Goal: Information Seeking & Learning: Check status

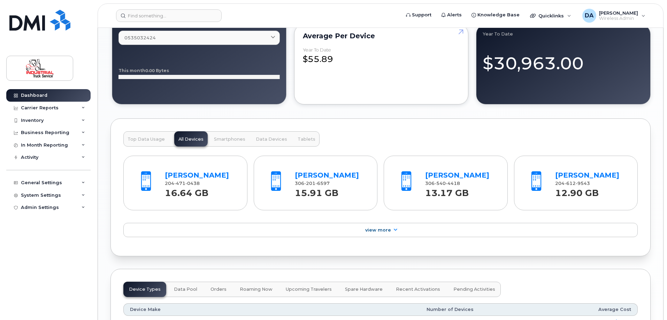
scroll to position [663, 0]
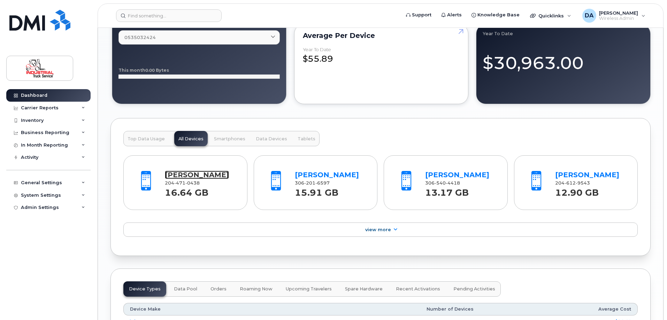
click at [191, 174] on link "Troy Durand" at bounding box center [197, 175] width 64 height 8
click at [326, 178] on link "[PERSON_NAME]" at bounding box center [327, 175] width 64 height 8
click at [443, 176] on link "[PERSON_NAME]" at bounding box center [457, 175] width 64 height 8
click at [56, 144] on div "In Month Reporting" at bounding box center [44, 146] width 47 height 6
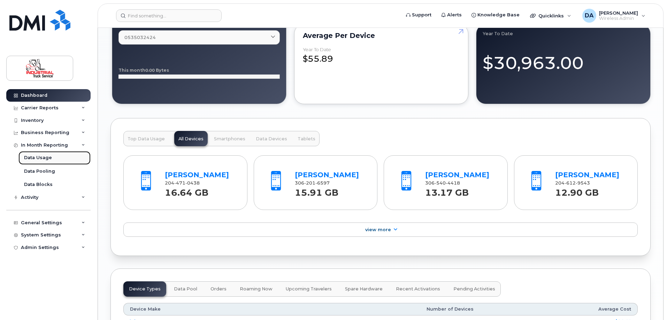
click at [41, 159] on div "Data Usage" at bounding box center [38, 158] width 28 height 6
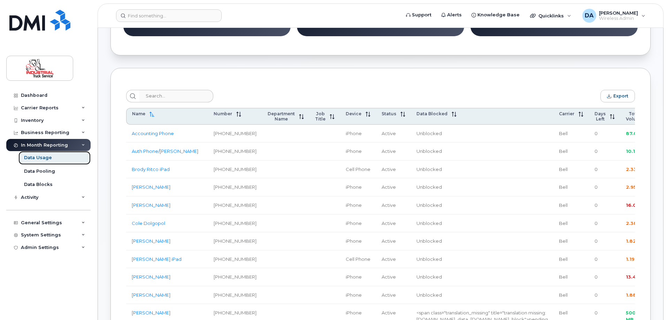
scroll to position [209, 0]
click at [626, 120] on span "Total Volume" at bounding box center [634, 116] width 17 height 10
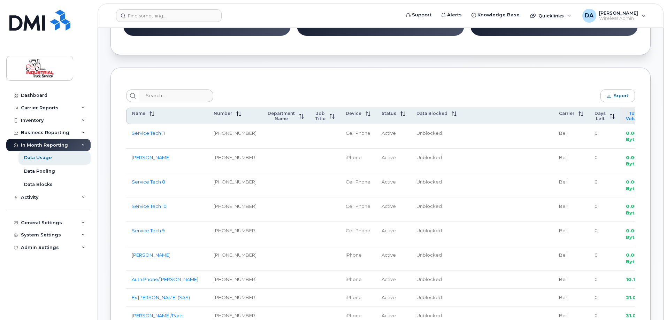
click at [626, 120] on span "Total Volume" at bounding box center [634, 116] width 17 height 10
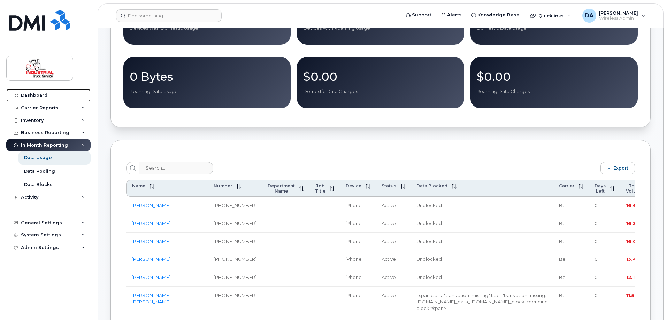
scroll to position [174, 0]
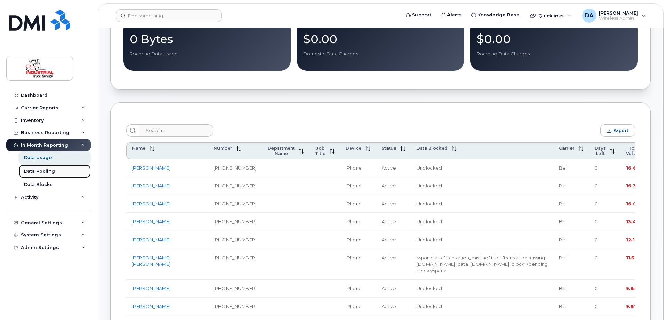
click at [45, 174] on div "Data Pooling" at bounding box center [39, 171] width 31 height 6
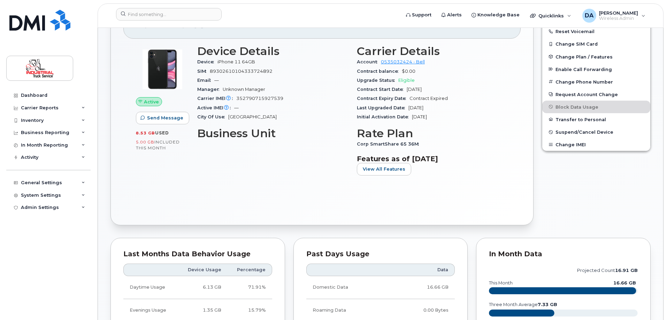
scroll to position [209, 0]
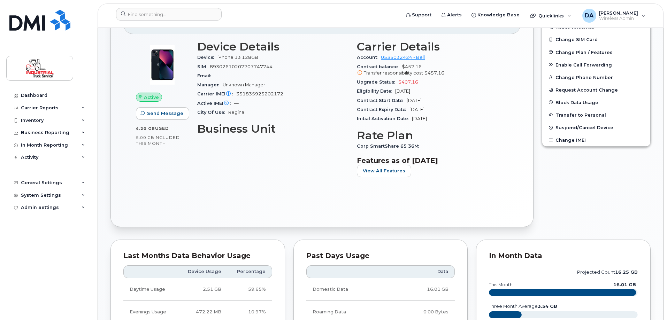
scroll to position [209, 0]
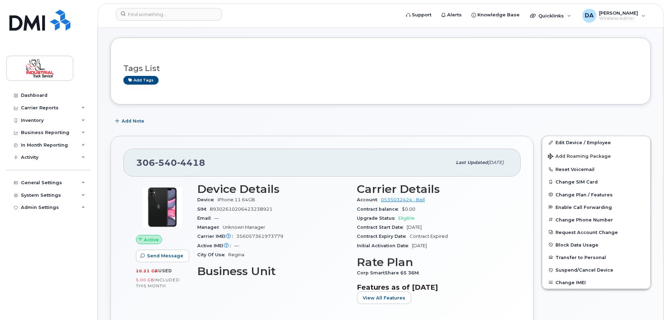
scroll to position [209, 0]
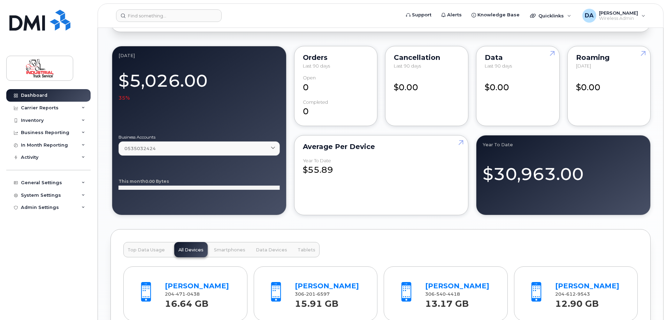
scroll to position [663, 0]
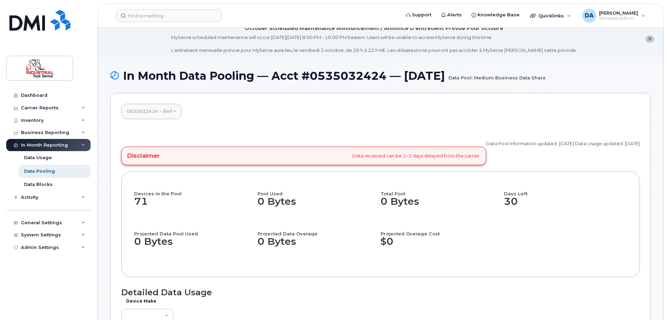
scroll to position [139, 0]
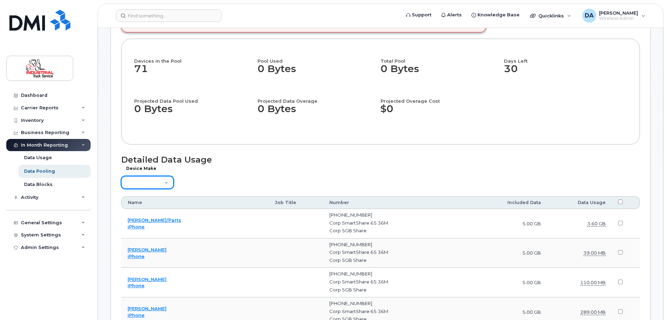
click at [155, 182] on select "Aircard Android Blackberry Cell Phone GPS HUB iPhone Laptop [PERSON_NAME] Pager…" at bounding box center [147, 182] width 52 height 13
click at [213, 172] on div "Device Make Aircard Android Blackberry Cell Phone GPS HUB iPhone Laptop Mike Mo…" at bounding box center [380, 180] width 519 height 20
